Goal: Task Accomplishment & Management: Use online tool/utility

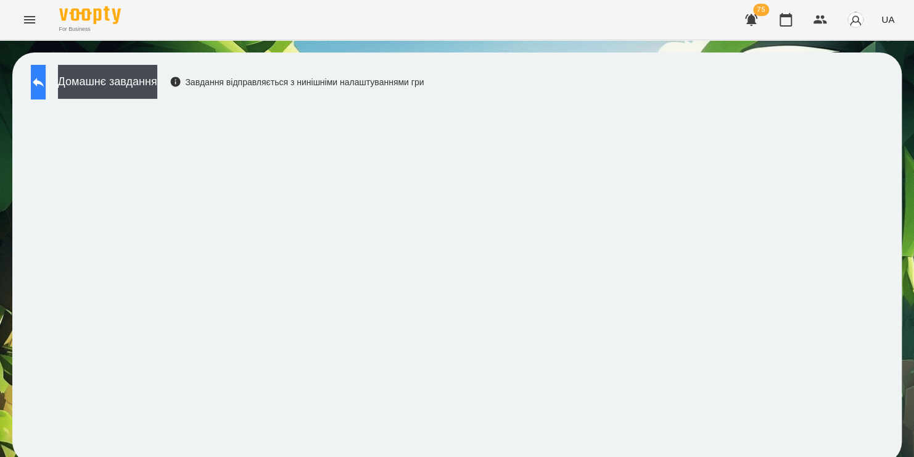
click at [46, 81] on icon at bounding box center [38, 82] width 15 height 15
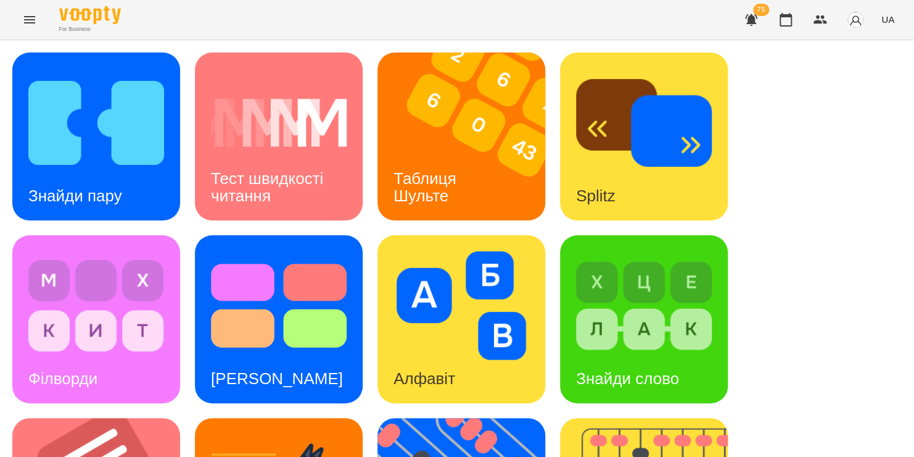
scroll to position [476, 0]
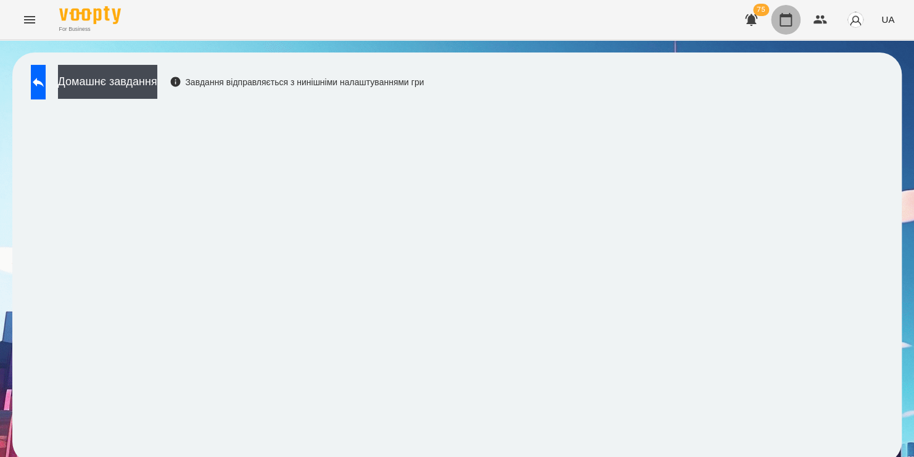
click at [783, 12] on icon "button" at bounding box center [786, 19] width 15 height 15
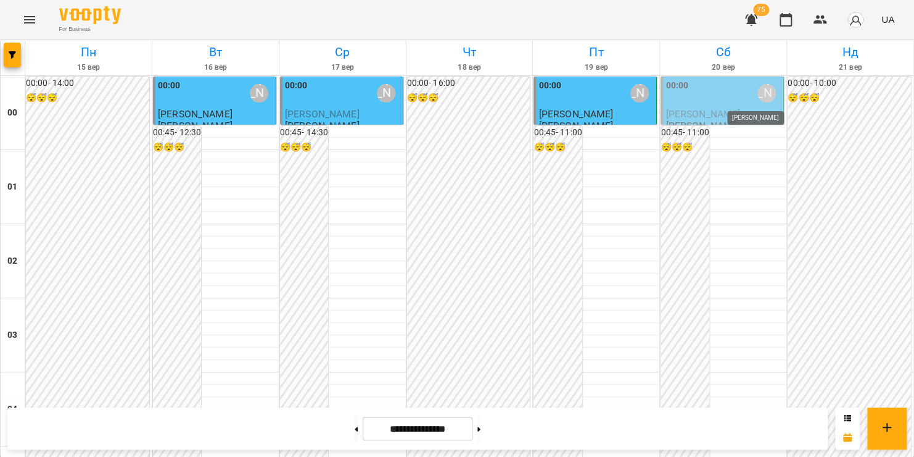
click at [758, 89] on div "[PERSON_NAME]" at bounding box center [767, 93] width 19 height 19
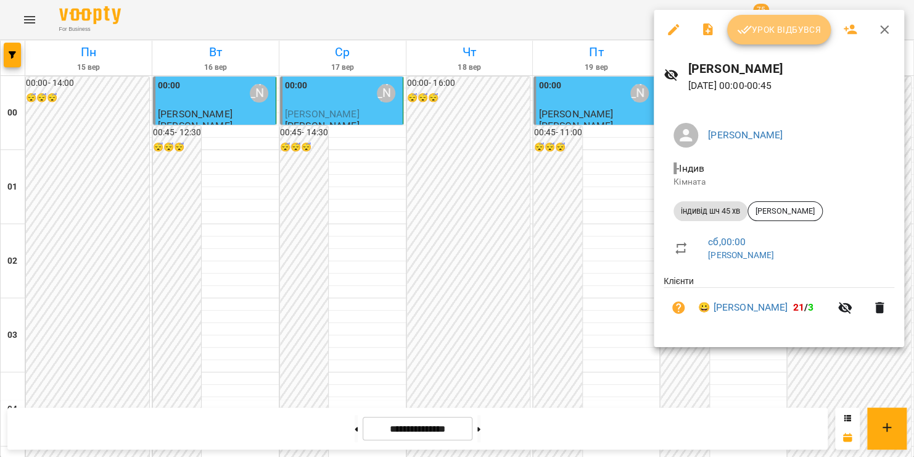
click at [761, 33] on span "Урок відбувся" at bounding box center [779, 29] width 84 height 15
